Goal: Obtain resource: Download file/media

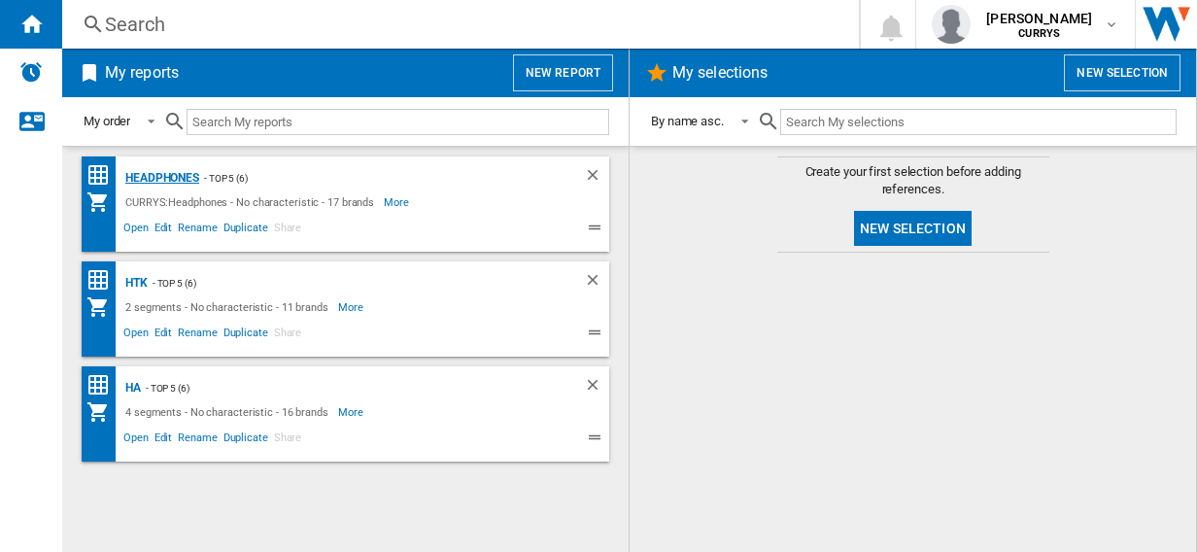
click at [169, 176] on div "Headphones" at bounding box center [160, 178] width 79 height 24
click at [164, 176] on div "Headphones" at bounding box center [160, 178] width 79 height 24
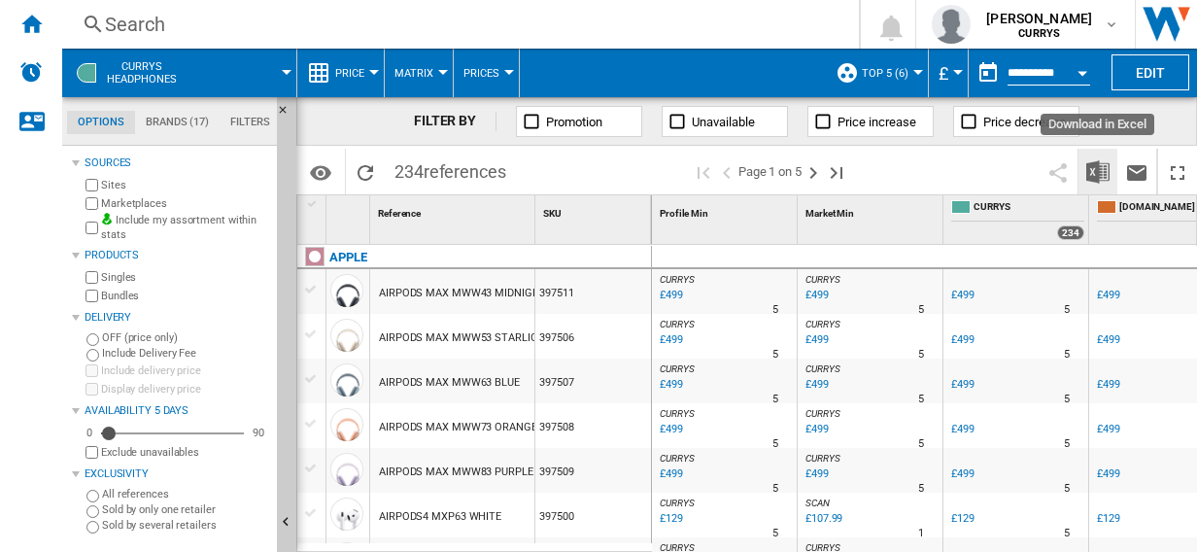
click at [1098, 172] on img "Download in Excel" at bounding box center [1097, 171] width 23 height 23
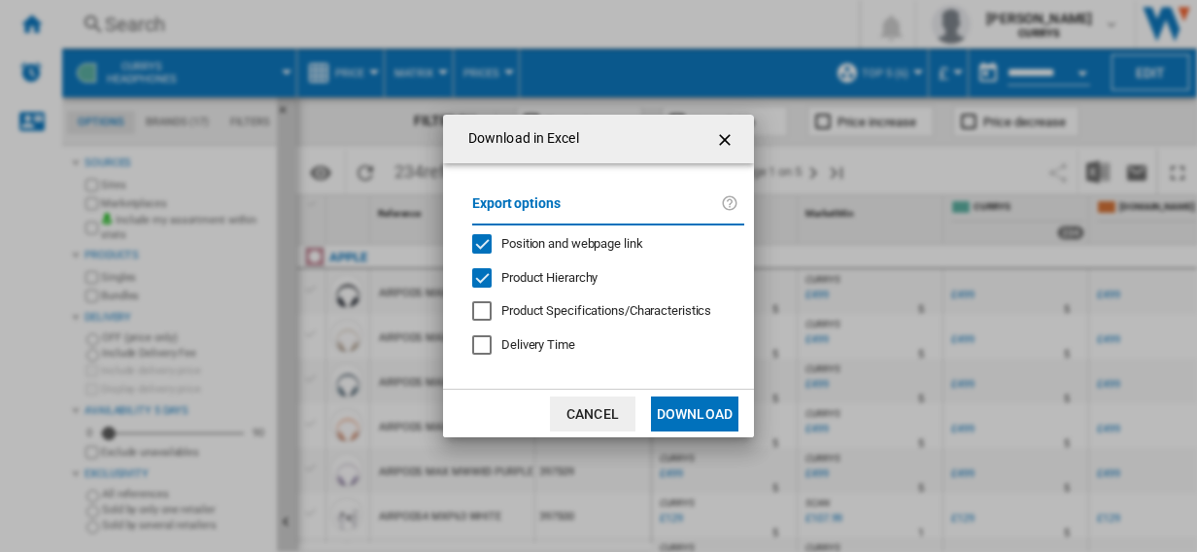
click at [693, 413] on button "Download" at bounding box center [694, 413] width 87 height 35
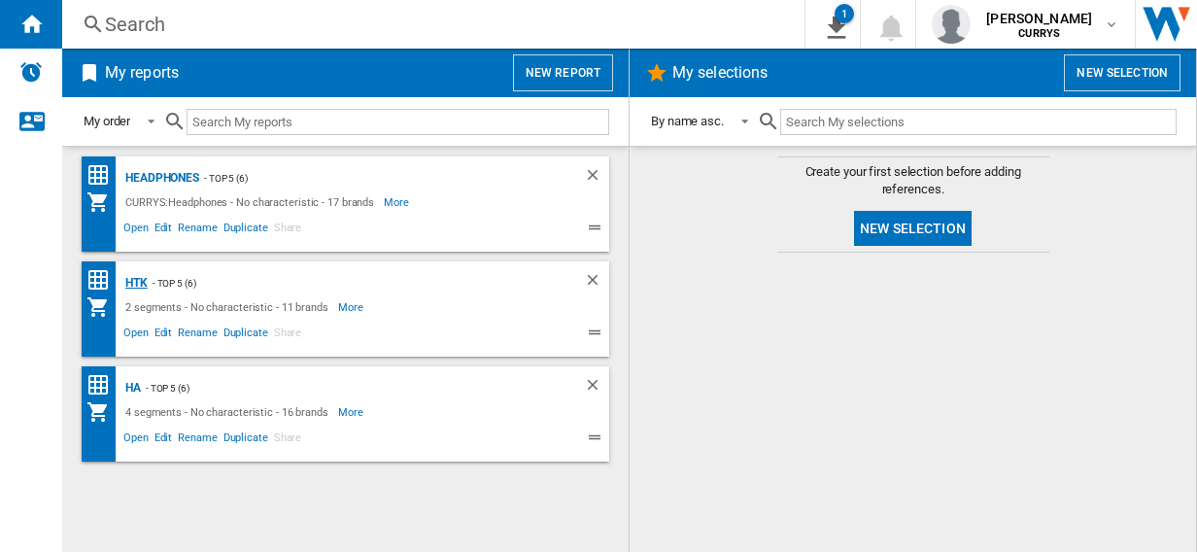
click at [135, 283] on div "HTK" at bounding box center [134, 283] width 27 height 24
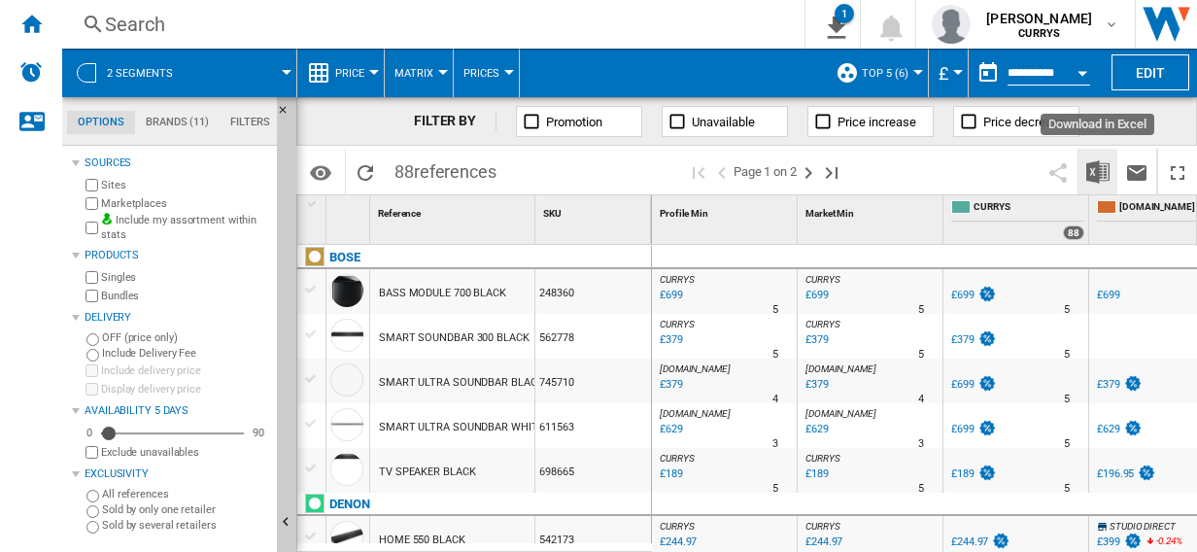
click at [1096, 170] on img "Download in Excel" at bounding box center [1097, 171] width 23 height 23
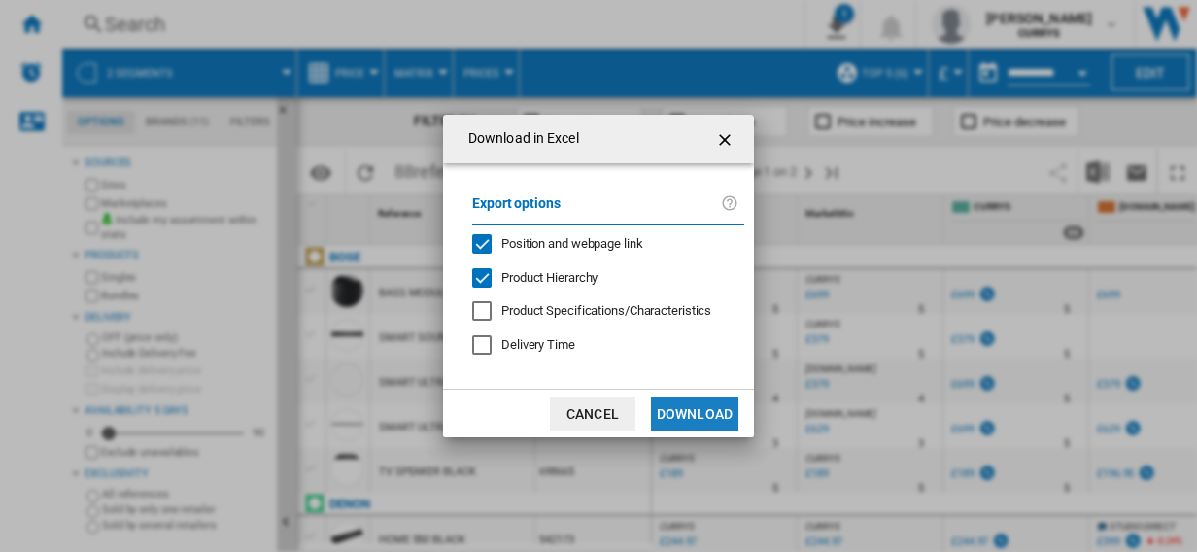
click at [700, 412] on button "Download" at bounding box center [694, 413] width 87 height 35
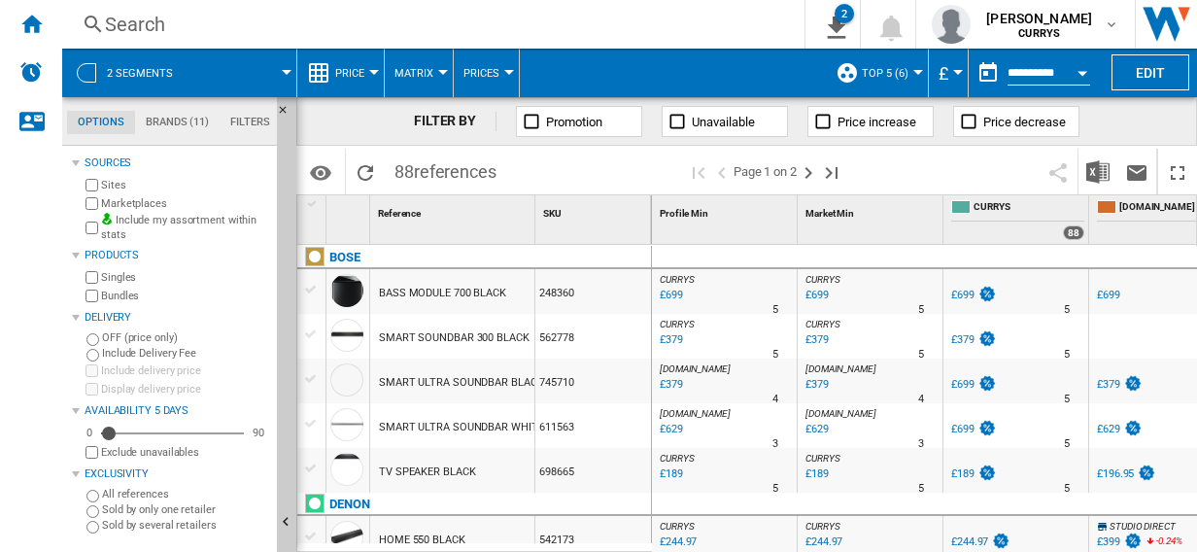
click at [1041, 247] on div at bounding box center [1017, 257] width 146 height 23
click at [1096, 168] on img "Download in Excel" at bounding box center [1097, 171] width 23 height 23
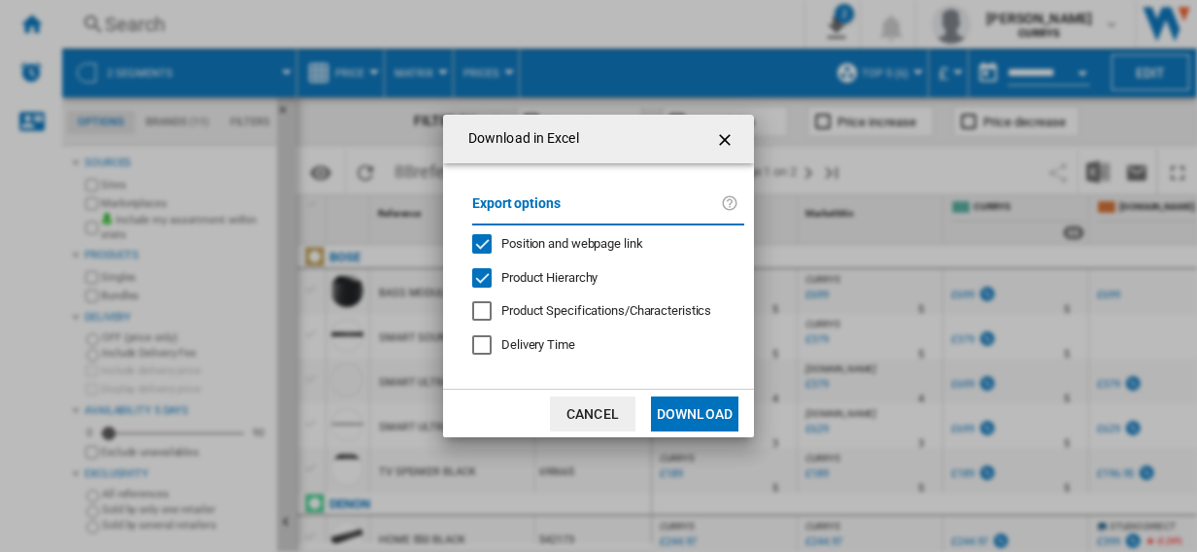
click at [708, 408] on button "Download" at bounding box center [694, 413] width 87 height 35
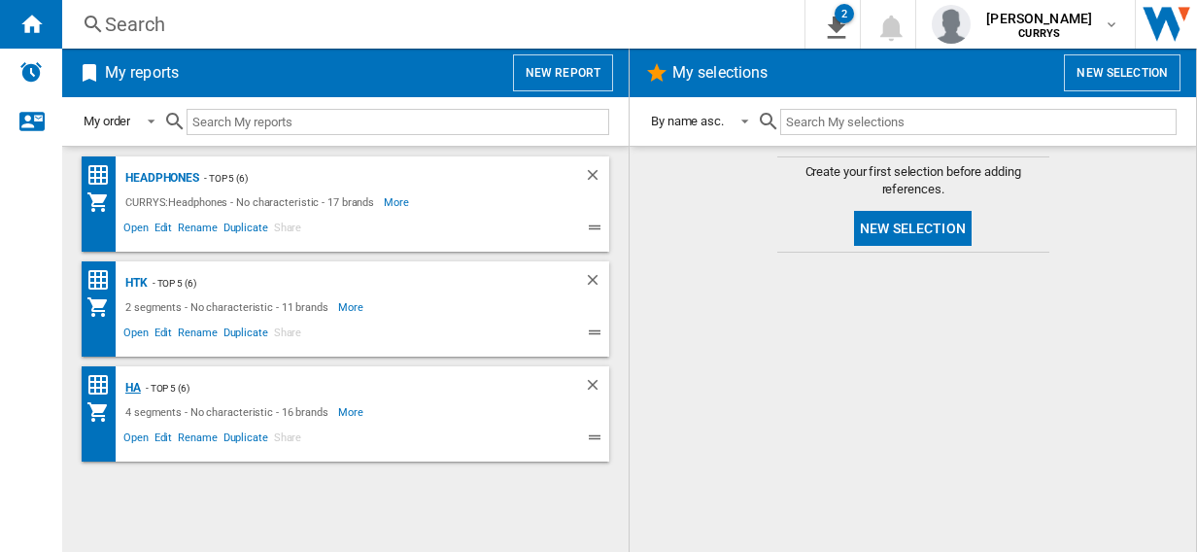
click at [133, 387] on div "HA" at bounding box center [131, 388] width 20 height 24
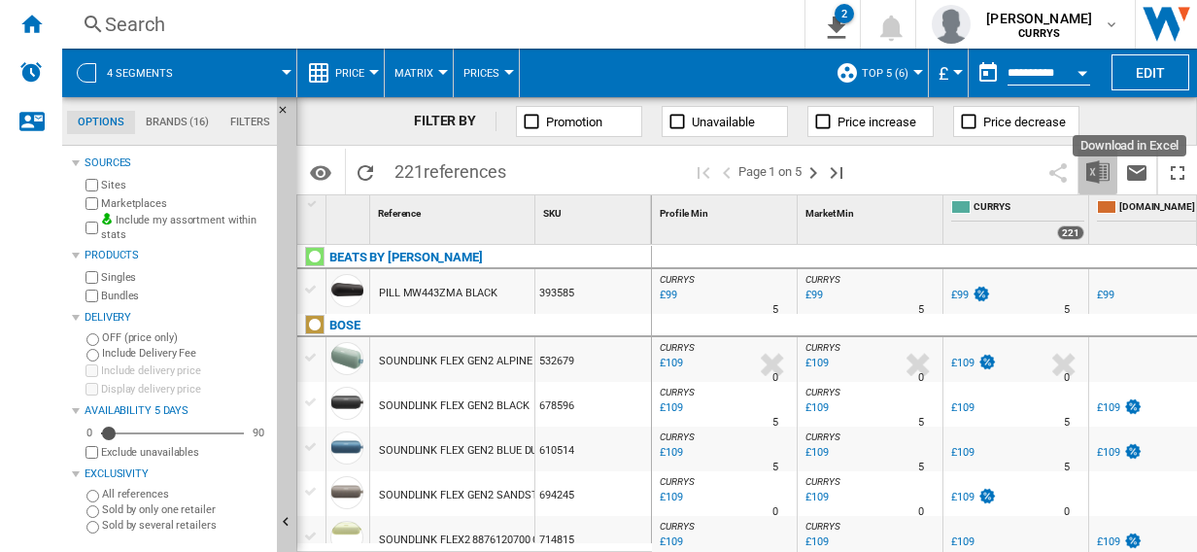
click at [1098, 168] on img "Download in Excel" at bounding box center [1097, 171] width 23 height 23
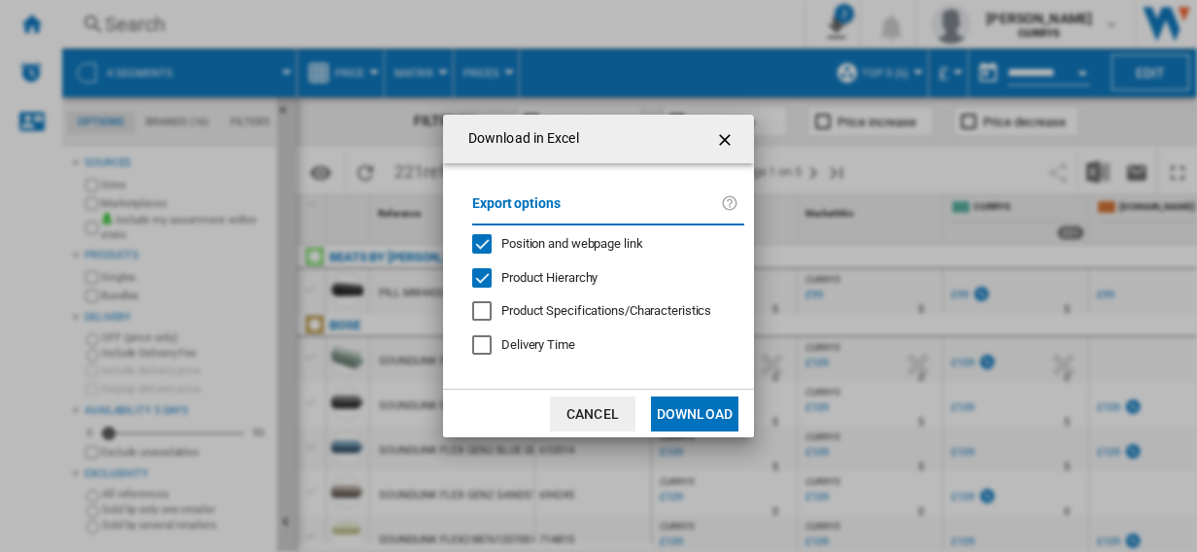
click at [696, 409] on button "Download" at bounding box center [694, 413] width 87 height 35
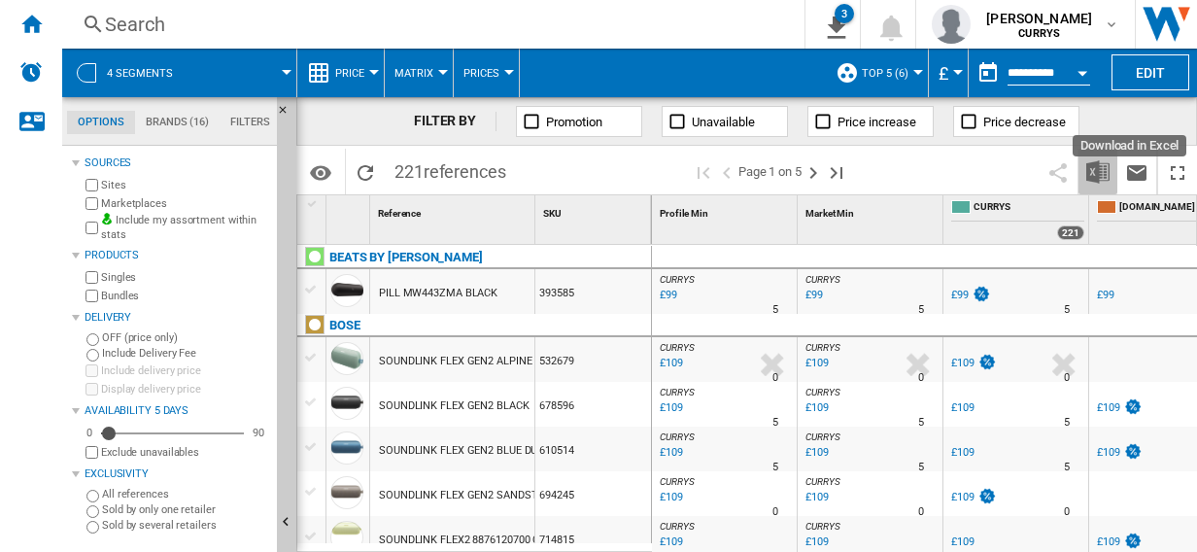
click at [1095, 167] on img "Download in Excel" at bounding box center [1097, 171] width 23 height 23
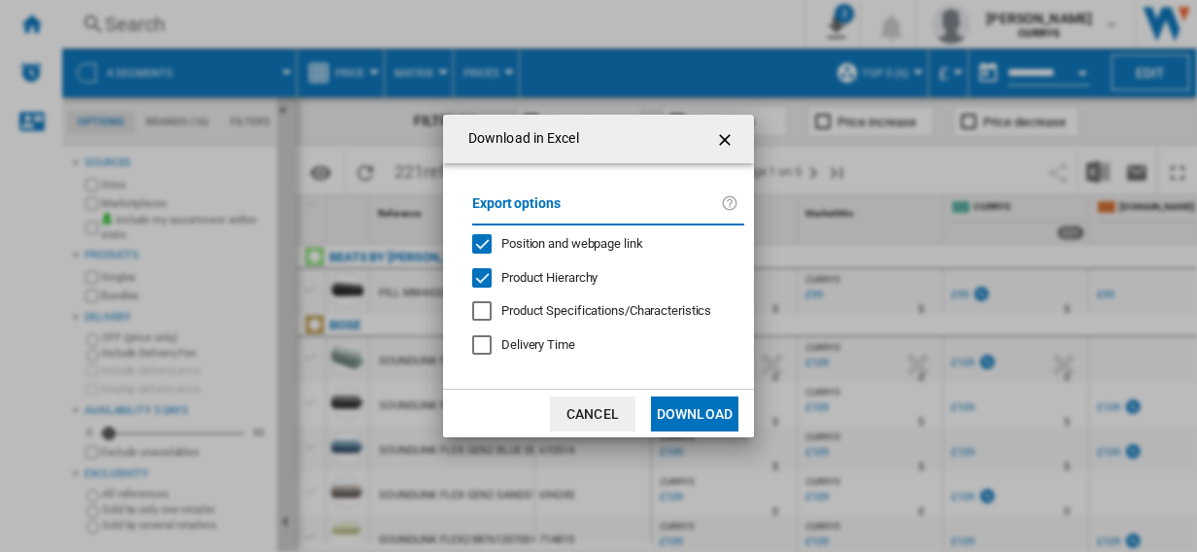
click at [698, 416] on button "Download" at bounding box center [694, 413] width 87 height 35
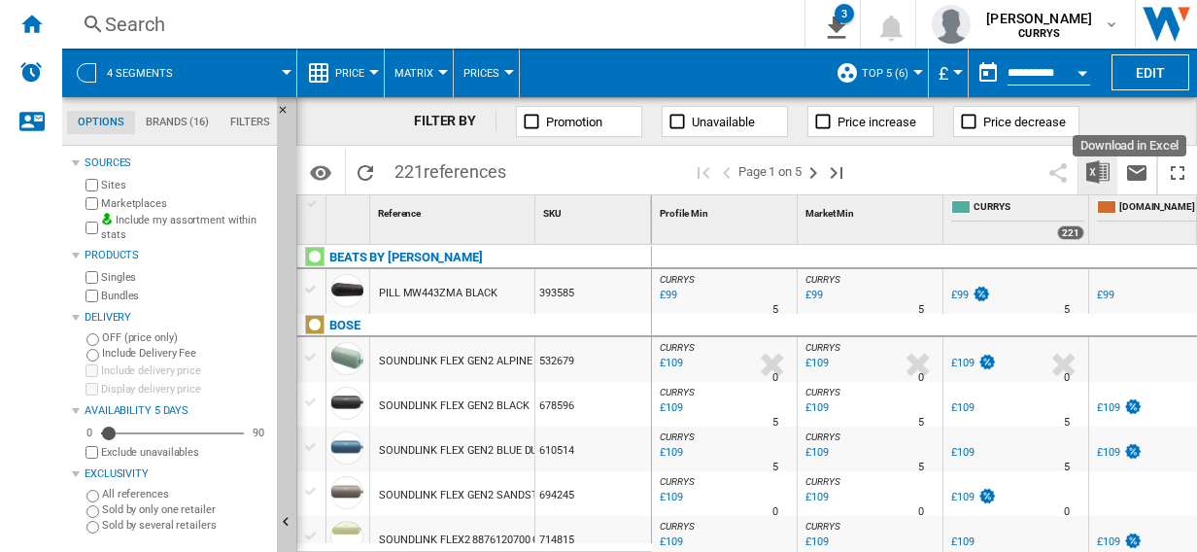
click at [1101, 167] on img "Download in Excel" at bounding box center [1097, 171] width 23 height 23
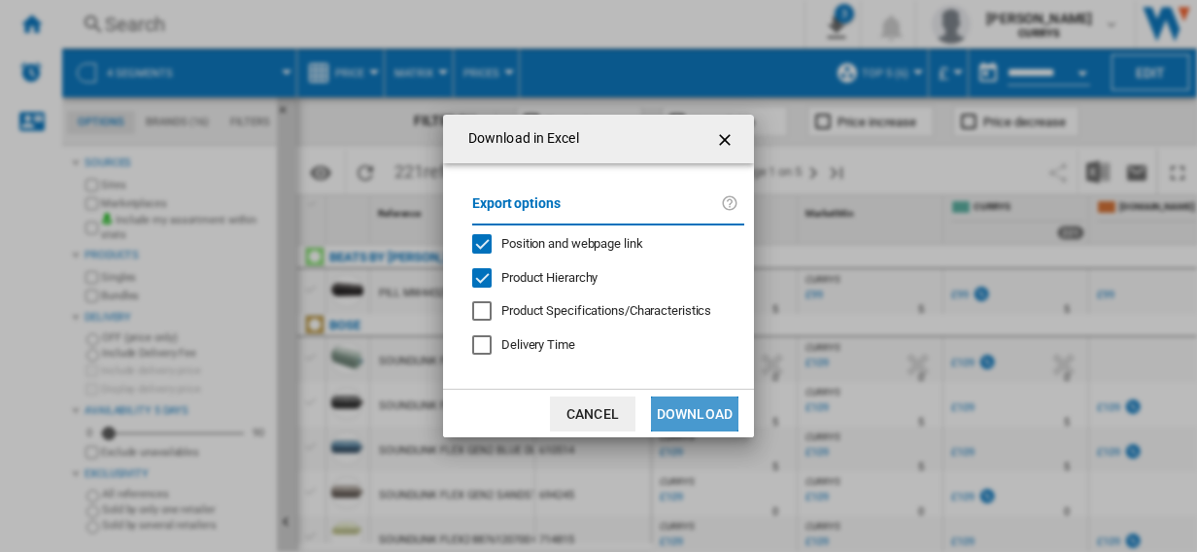
click at [698, 410] on button "Download" at bounding box center [694, 413] width 87 height 35
